Goal: Task Accomplishment & Management: Use online tool/utility

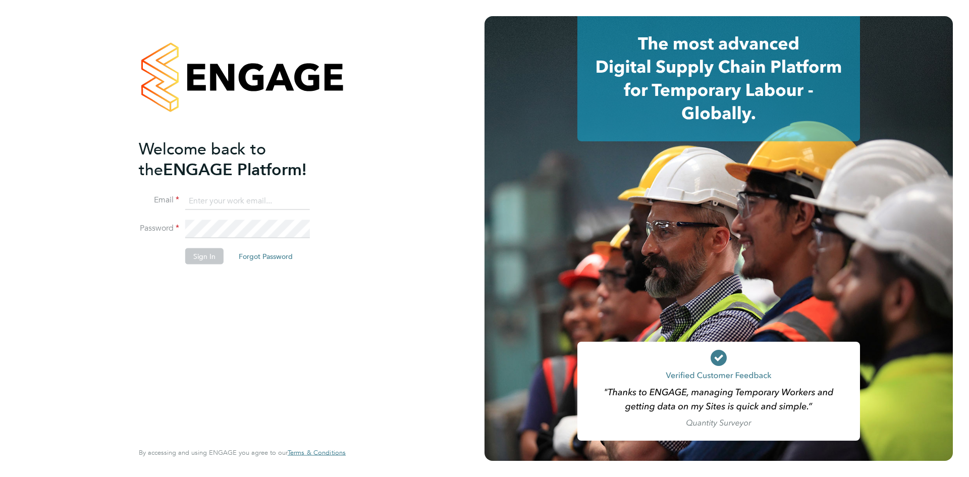
type input "lizzie.lee@buildrec.com"
click at [216, 254] on button "Sign In" at bounding box center [204, 256] width 38 height 16
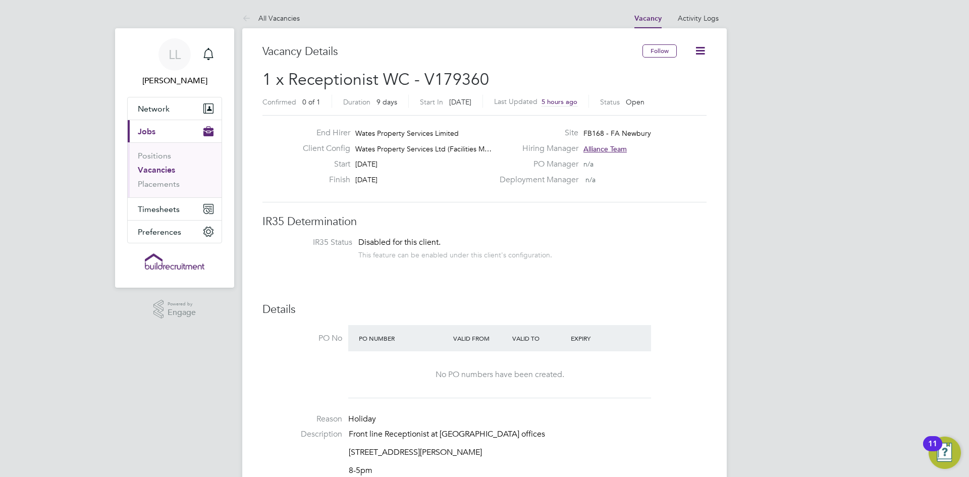
click at [694, 197] on div "End Hirer Wates Property Services Limited Client Config Wates Property Services…" at bounding box center [484, 158] width 444 height 87
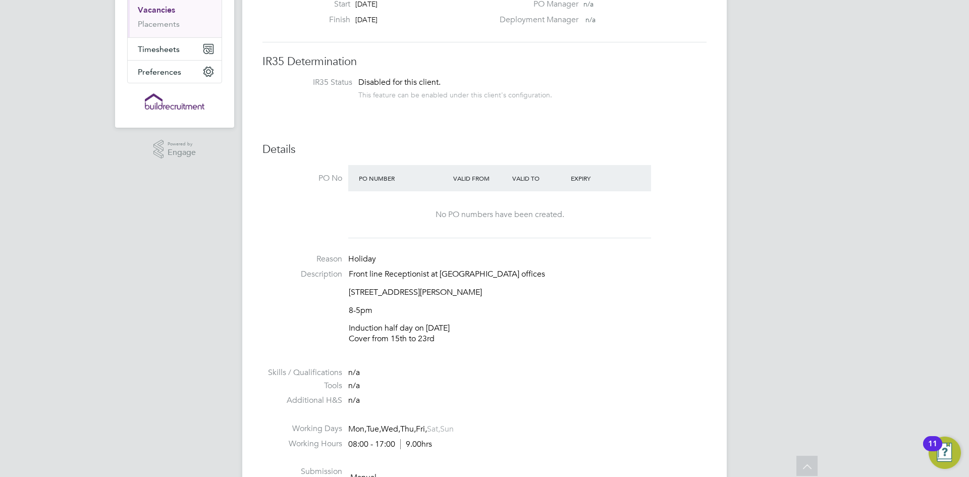
scroll to position [161, 0]
click at [651, 264] on li "Reason Holiday" at bounding box center [484, 259] width 444 height 15
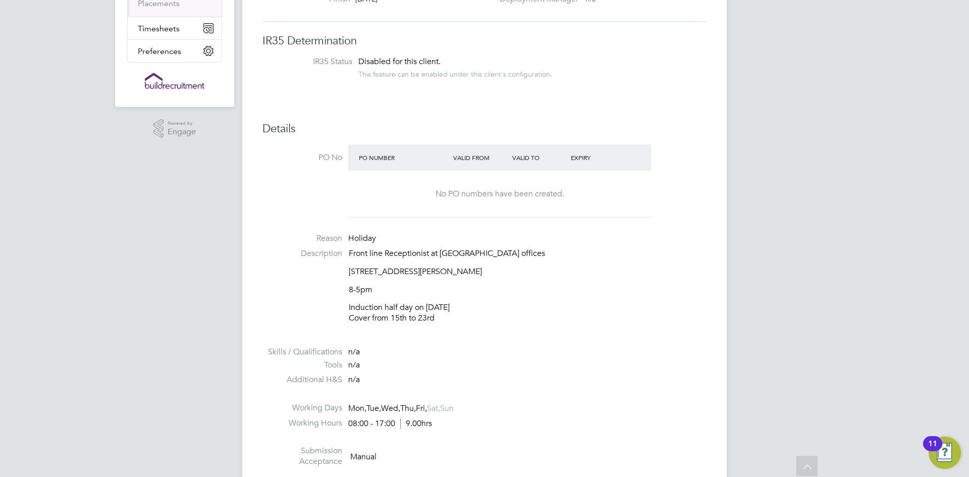
scroll to position [182, 0]
click at [607, 371] on li "Tools n/a" at bounding box center [484, 366] width 444 height 15
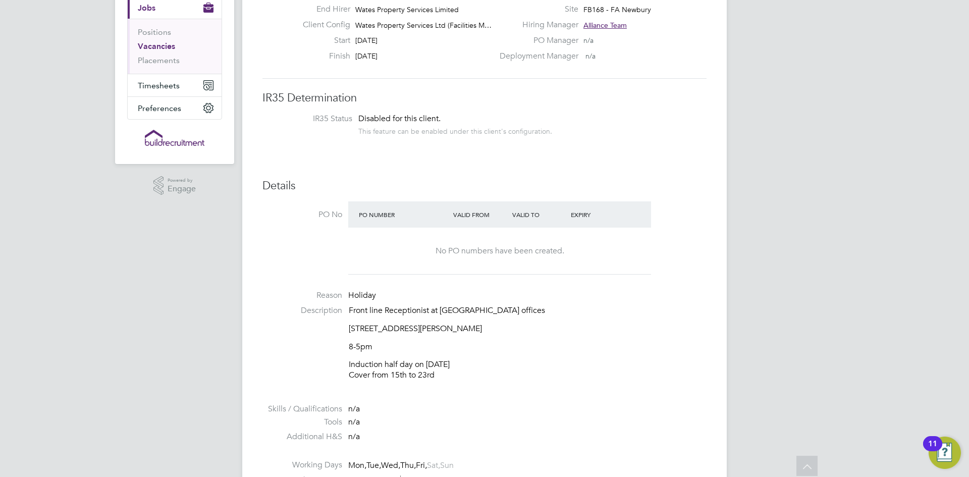
scroll to position [121, 0]
